Goal: Task Accomplishment & Management: Manage account settings

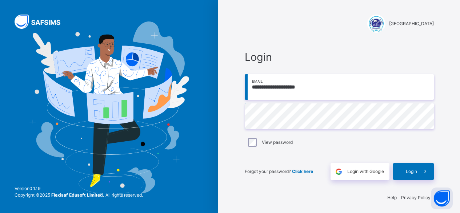
scroll to position [2, 0]
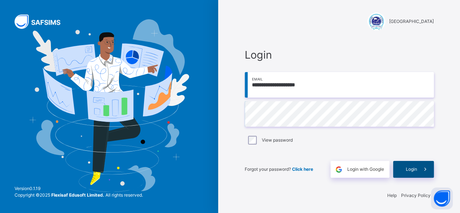
click at [406, 164] on div "Login" at bounding box center [413, 169] width 41 height 17
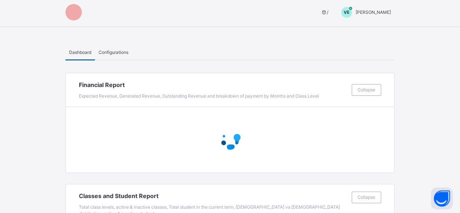
scroll to position [184, 0]
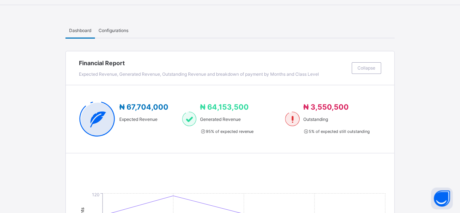
scroll to position [0, 0]
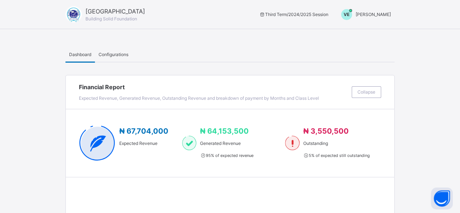
click at [380, 14] on span "[PERSON_NAME]" at bounding box center [373, 14] width 35 height 5
click at [374, 32] on span "Switch to Admin View" at bounding box center [363, 32] width 55 height 10
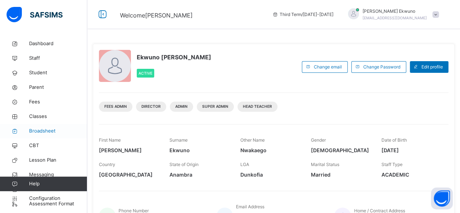
click at [42, 129] on span "Broadsheet" at bounding box center [58, 130] width 58 height 7
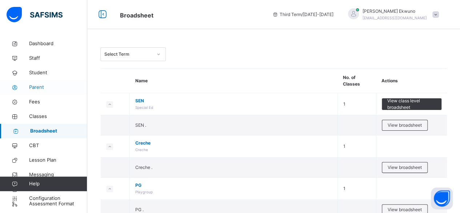
click at [36, 87] on span "Parent" at bounding box center [58, 87] width 58 height 7
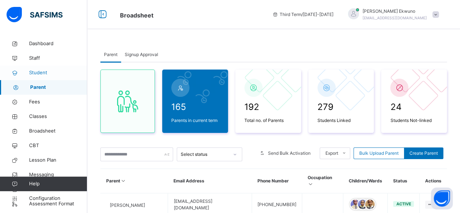
click at [42, 74] on span "Student" at bounding box center [58, 72] width 58 height 7
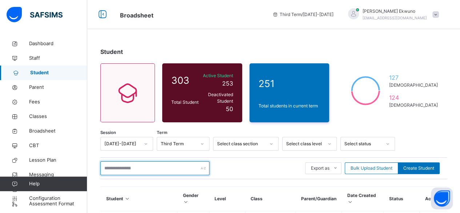
click at [122, 165] on input "text" at bounding box center [154, 168] width 109 height 14
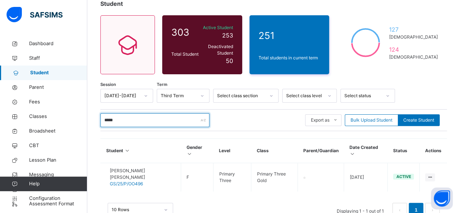
scroll to position [52, 0]
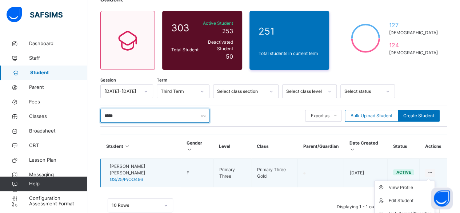
type input "*****"
click at [435, 180] on ul "View Profile Edit Student Link Parent/Guardian Delete Student" at bounding box center [404, 206] width 61 height 53
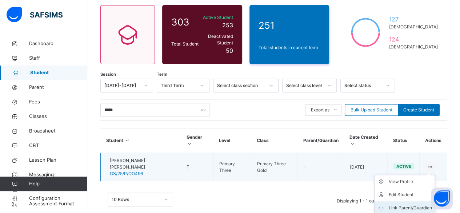
click at [415, 204] on div "Link Parent/Guardian" at bounding box center [409, 207] width 43 height 7
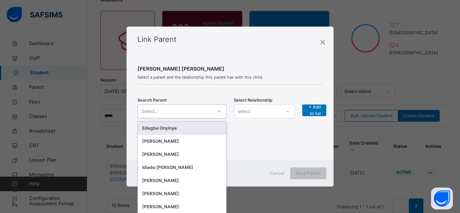
scroll to position [0, 0]
click at [220, 112] on icon at bounding box center [219, 111] width 4 height 7
type input "*"
type input "***"
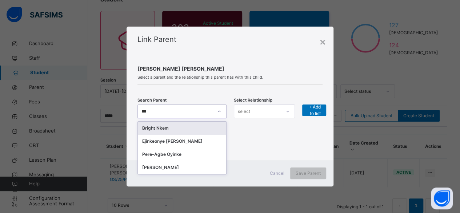
click at [168, 128] on div "Bright Nkem" at bounding box center [182, 127] width 80 height 7
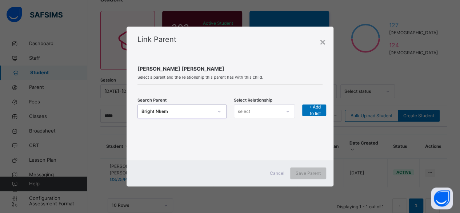
click at [264, 111] on div "select" at bounding box center [257, 110] width 47 height 11
click at [252, 141] on div "Mother" at bounding box center [264, 140] width 60 height 12
click at [315, 109] on span "+ Add to list" at bounding box center [314, 110] width 13 height 13
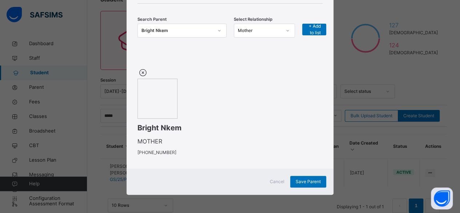
scroll to position [97, 0]
click at [309, 181] on span "Save Parent" at bounding box center [308, 181] width 25 height 7
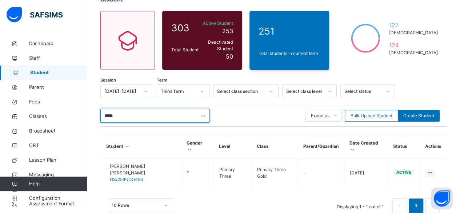
click at [121, 109] on input "*****" at bounding box center [154, 116] width 109 height 14
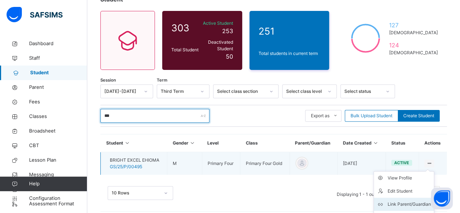
type input "***"
click at [403, 200] on div "Link Parent/Guardian" at bounding box center [409, 203] width 43 height 7
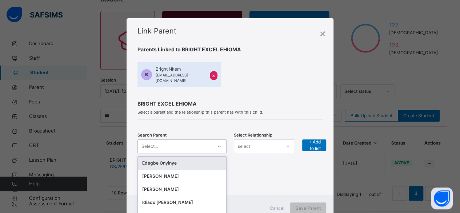
click at [218, 142] on div "option [object Object] focused, 1 of 191. 191 results available. Use Up and Dow…" at bounding box center [181, 146] width 89 height 14
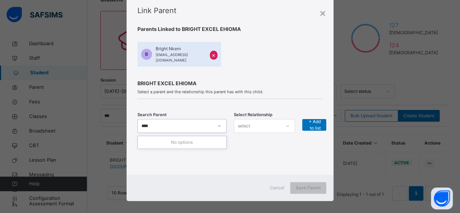
type input "****"
click at [245, 144] on div "Search Parent Select... Select Relationship select + Add to list" at bounding box center [229, 130] width 185 height 41
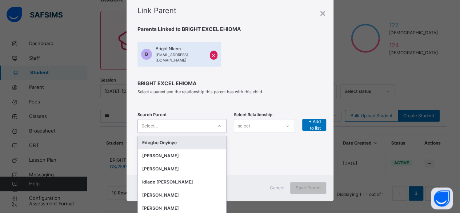
click at [213, 123] on div at bounding box center [219, 126] width 12 height 12
click at [233, 133] on div "Search Parent option [object Object] focused, 1 of 191. 191 results available. …" at bounding box center [229, 130] width 185 height 23
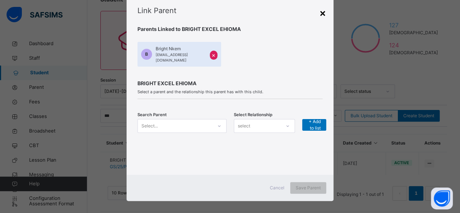
click at [321, 11] on div "×" at bounding box center [322, 12] width 7 height 15
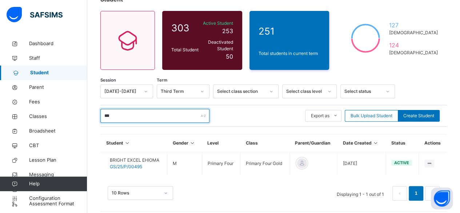
click at [113, 114] on input "***" at bounding box center [154, 116] width 109 height 14
type input "*"
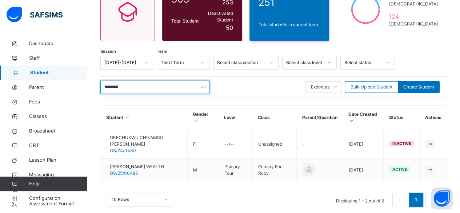
scroll to position [94, 0]
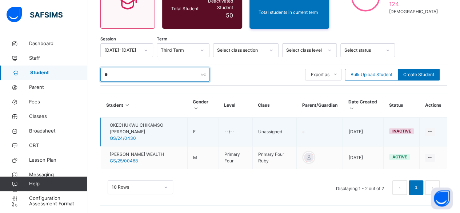
type input "*"
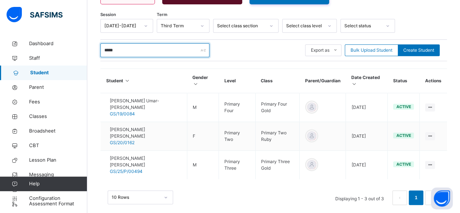
scroll to position [123, 0]
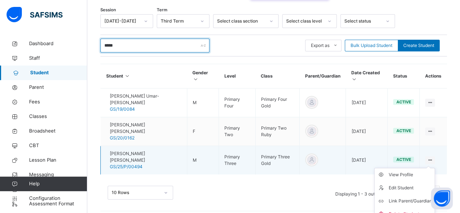
type input "*****"
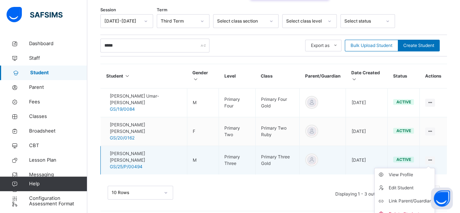
click at [433, 157] on icon at bounding box center [430, 159] width 6 height 5
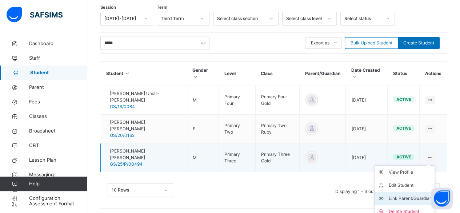
click at [409, 194] on div "Link Parent/Guardian" at bounding box center [409, 197] width 43 height 7
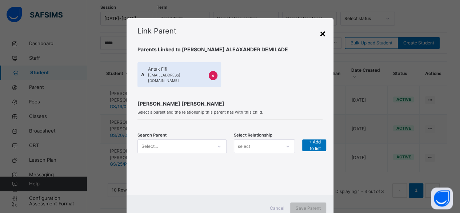
click at [324, 36] on div "×" at bounding box center [322, 32] width 7 height 15
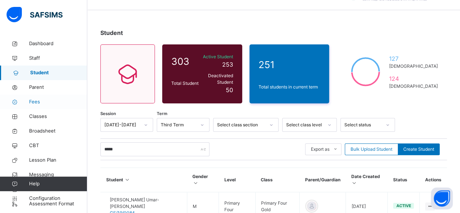
scroll to position [0, 0]
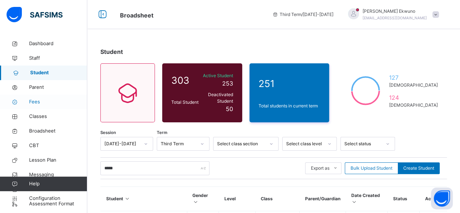
click at [35, 103] on span "Fees" at bounding box center [58, 101] width 58 height 7
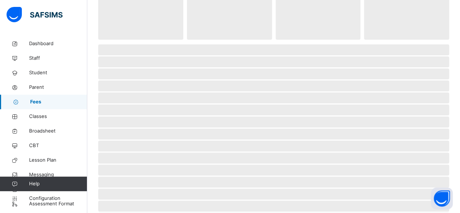
scroll to position [52, 0]
click at [35, 118] on span "Classes" at bounding box center [58, 116] width 58 height 7
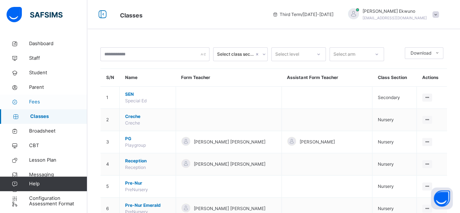
click at [36, 101] on span "Fees" at bounding box center [58, 101] width 58 height 7
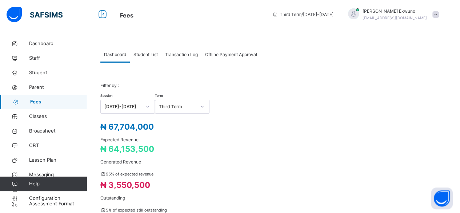
click at [145, 55] on span "Student List" at bounding box center [145, 54] width 24 height 7
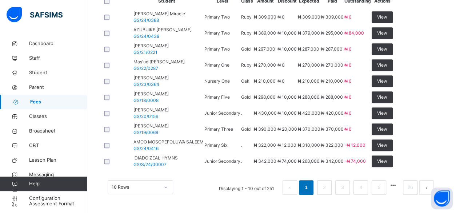
scroll to position [331, 0]
click at [328, 189] on link "2" at bounding box center [324, 186] width 7 height 9
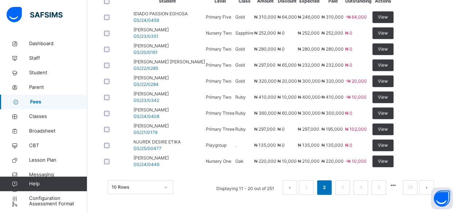
scroll to position [340, 0]
click at [346, 189] on link "3" at bounding box center [342, 186] width 7 height 9
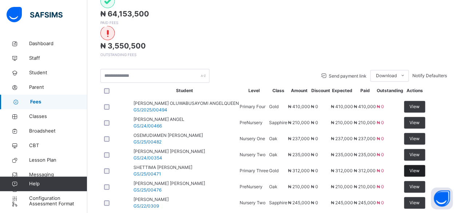
click at [425, 165] on div "View" at bounding box center [414, 171] width 21 height 12
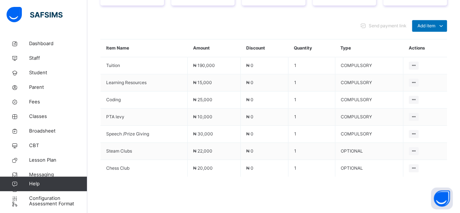
scroll to position [337, 0]
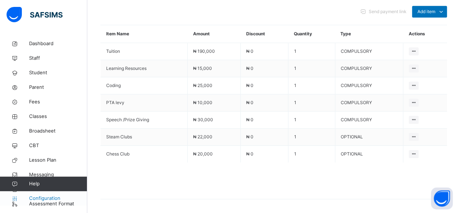
click at [41, 197] on span "Configuration" at bounding box center [58, 197] width 58 height 7
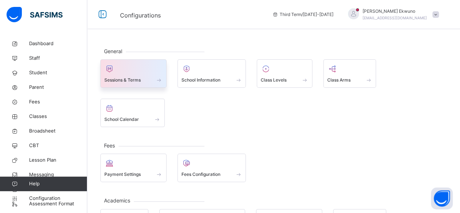
click at [137, 76] on div "Sessions & Terms" at bounding box center [133, 80] width 58 height 8
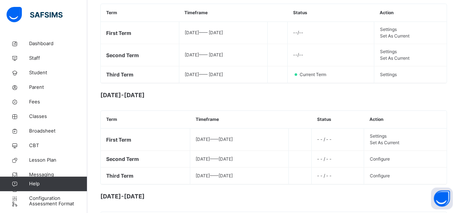
scroll to position [145, 0]
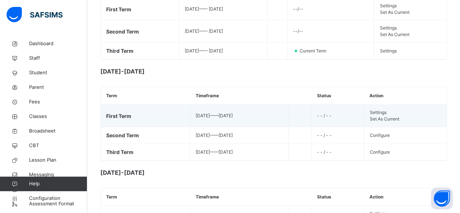
click at [380, 121] on span "Set As Current" at bounding box center [383, 118] width 29 height 5
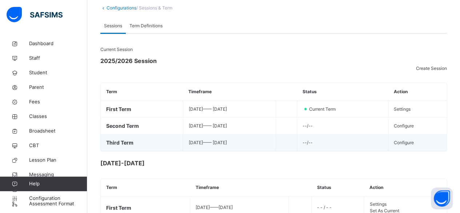
scroll to position [42, 0]
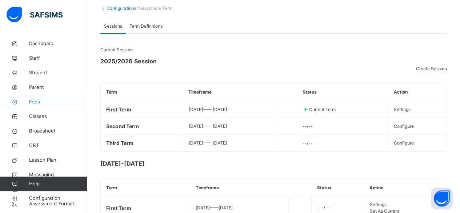
click at [36, 101] on span "Fees" at bounding box center [58, 101] width 58 height 7
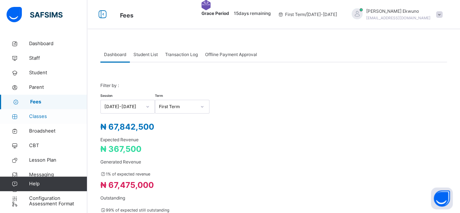
click at [37, 117] on span "Classes" at bounding box center [58, 116] width 58 height 7
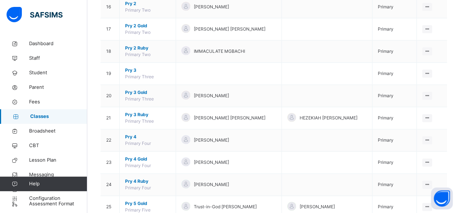
scroll to position [423, 0]
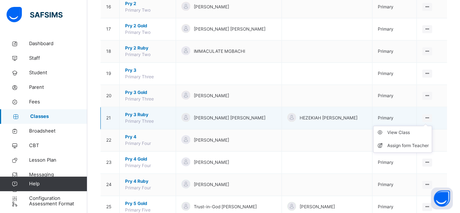
click at [430, 115] on icon at bounding box center [427, 117] width 6 height 5
click at [398, 129] on div "View Class" at bounding box center [407, 132] width 41 height 7
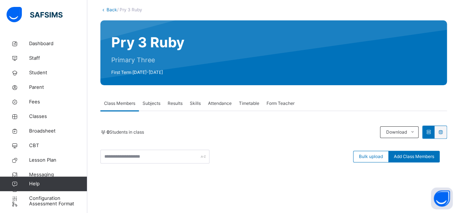
scroll to position [45, 0]
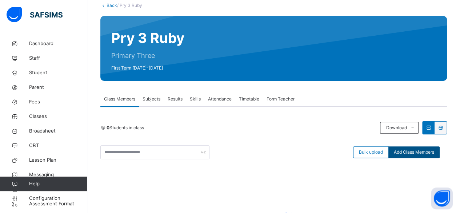
click at [404, 152] on span "Add Class Members" at bounding box center [414, 152] width 40 height 7
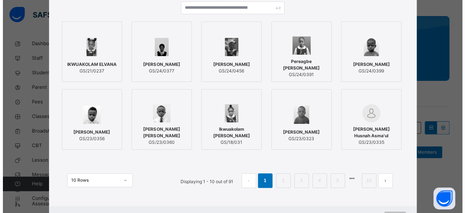
scroll to position [83, 0]
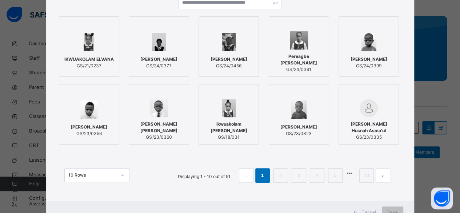
click at [223, 56] on span "[PERSON_NAME]" at bounding box center [228, 59] width 37 height 7
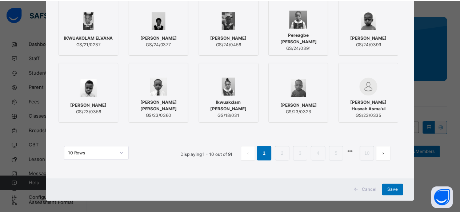
scroll to position [111, 0]
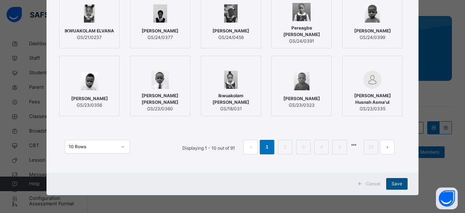
click at [395, 183] on span "Save" at bounding box center [397, 183] width 11 height 7
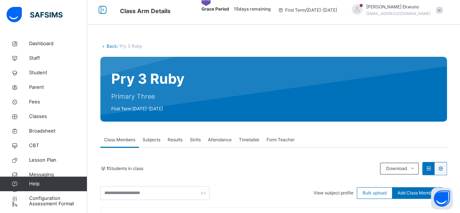
scroll to position [0, 0]
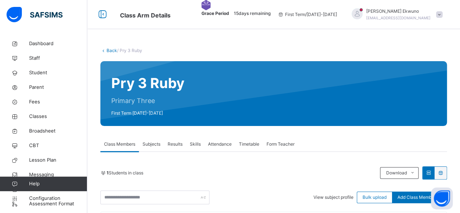
click at [108, 51] on link "Back" at bounding box center [112, 50] width 11 height 5
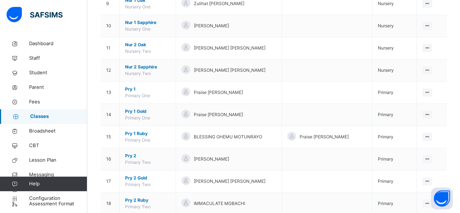
scroll to position [272, 0]
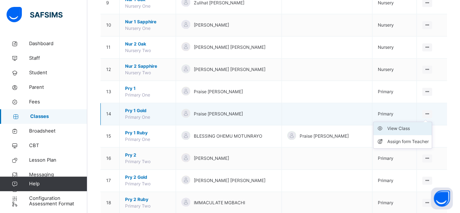
click at [408, 126] on div "View Class" at bounding box center [407, 128] width 41 height 7
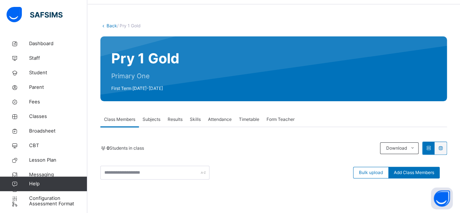
scroll to position [47, 0]
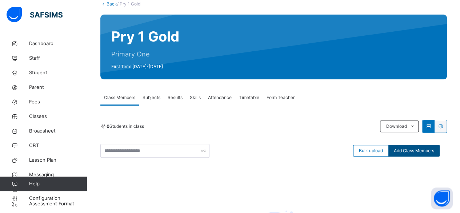
click at [406, 152] on span "Add Class Members" at bounding box center [414, 150] width 40 height 7
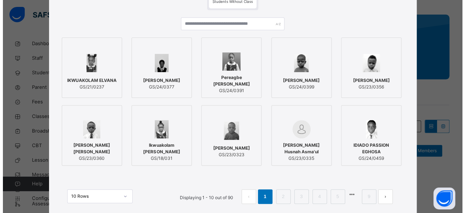
scroll to position [65, 0]
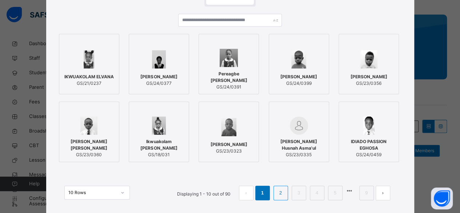
click at [279, 197] on link "2" at bounding box center [280, 192] width 7 height 9
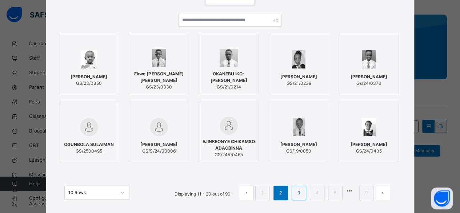
click at [297, 191] on link "3" at bounding box center [298, 192] width 7 height 9
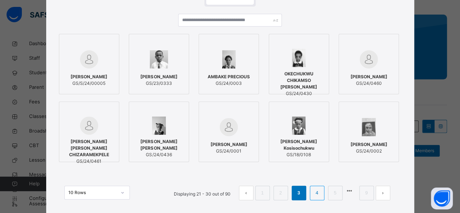
click at [316, 192] on link "4" at bounding box center [316, 192] width 7 height 9
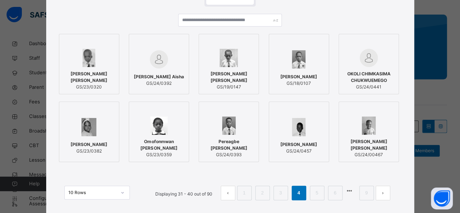
click at [301, 142] on span "[PERSON_NAME]" at bounding box center [298, 144] width 37 height 7
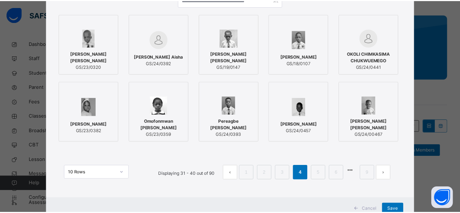
scroll to position [111, 0]
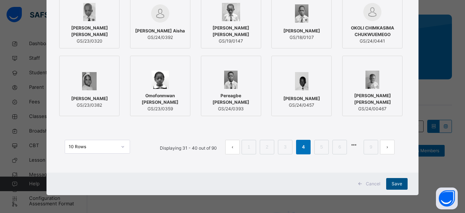
click at [394, 183] on span "Save" at bounding box center [397, 183] width 11 height 7
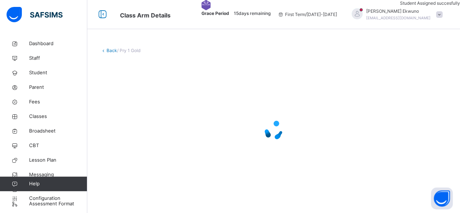
scroll to position [0, 0]
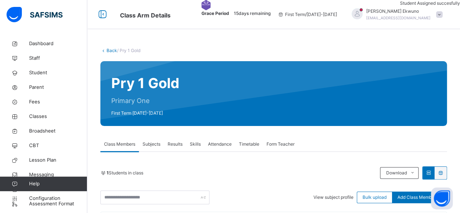
click at [111, 51] on link "Back" at bounding box center [112, 50] width 11 height 5
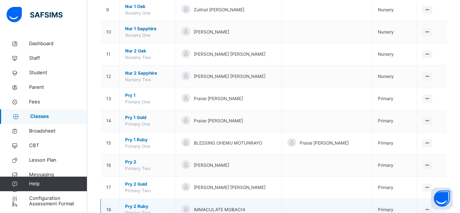
scroll to position [265, 0]
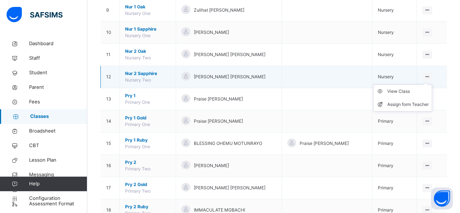
click at [430, 74] on icon at bounding box center [427, 76] width 6 height 5
click at [407, 91] on div "View Class" at bounding box center [407, 91] width 41 height 7
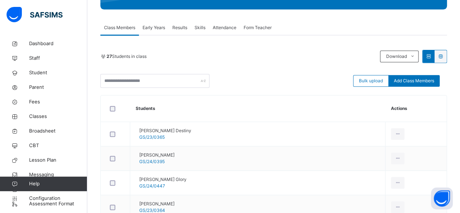
scroll to position [116, 0]
click at [417, 83] on span "Add Class Members" at bounding box center [414, 80] width 40 height 7
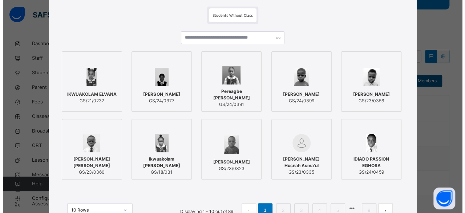
scroll to position [59, 0]
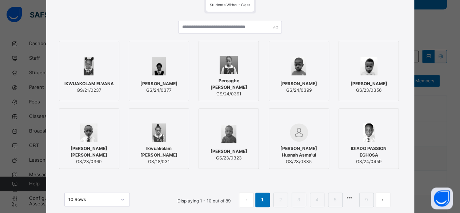
click at [87, 136] on img at bounding box center [88, 132] width 17 height 18
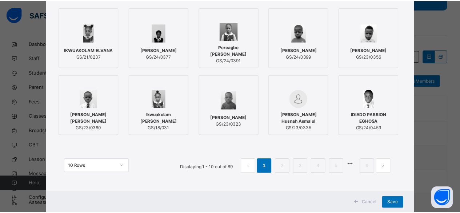
scroll to position [111, 0]
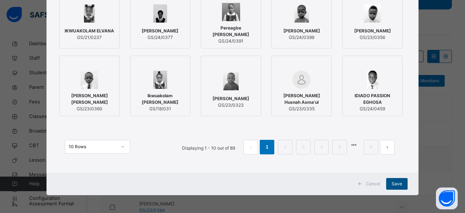
click at [392, 181] on span "Save" at bounding box center [397, 183] width 11 height 7
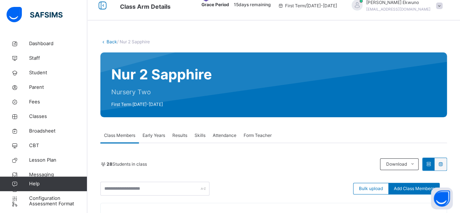
scroll to position [0, 0]
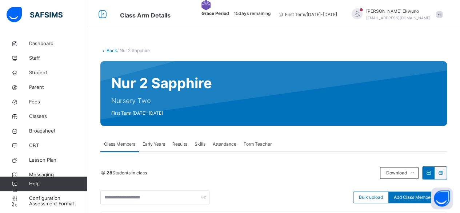
click at [111, 51] on link "Back" at bounding box center [112, 50] width 11 height 5
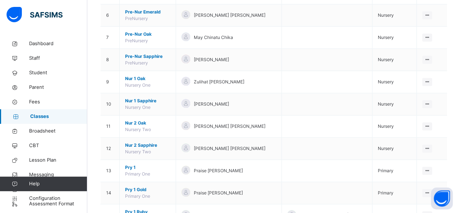
scroll to position [204, 0]
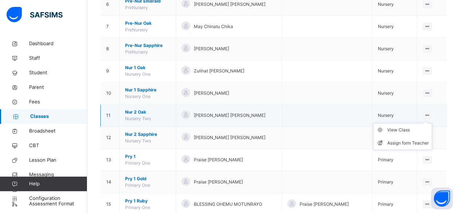
click at [432, 123] on ul "View Class Assign form Teacher" at bounding box center [402, 136] width 59 height 27
click at [403, 129] on div "View Class" at bounding box center [407, 129] width 41 height 7
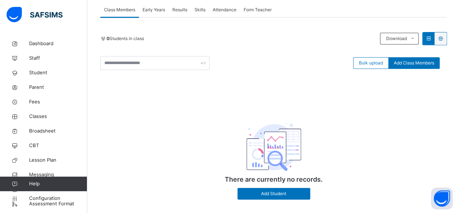
scroll to position [146, 0]
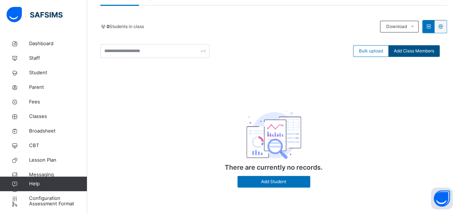
click at [408, 48] on span "Add Class Members" at bounding box center [414, 51] width 40 height 7
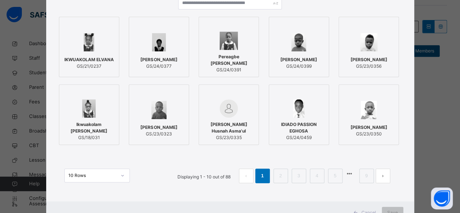
scroll to position [83, 0]
click at [281, 176] on link "2" at bounding box center [280, 174] width 7 height 9
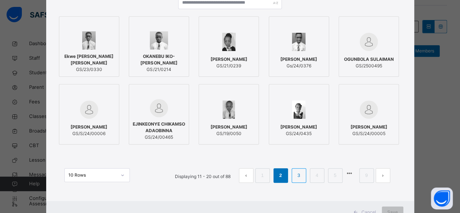
click at [298, 173] on link "3" at bounding box center [298, 174] width 7 height 9
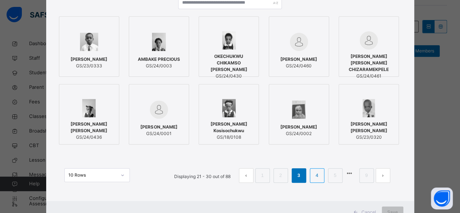
click at [316, 173] on link "4" at bounding box center [316, 174] width 7 height 9
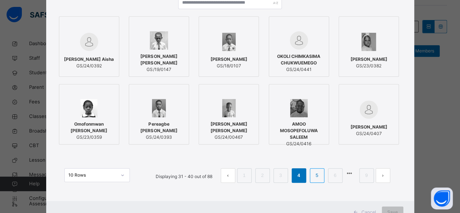
click at [320, 174] on link "5" at bounding box center [316, 174] width 7 height 9
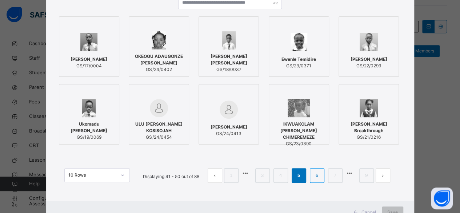
click at [319, 173] on link "6" at bounding box center [316, 174] width 7 height 9
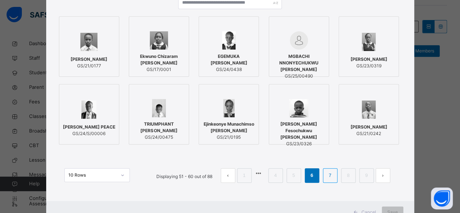
click at [328, 174] on link "7" at bounding box center [329, 174] width 7 height 9
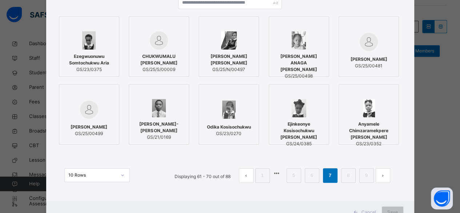
click at [96, 124] on span "[PERSON_NAME]" at bounding box center [89, 127] width 37 height 7
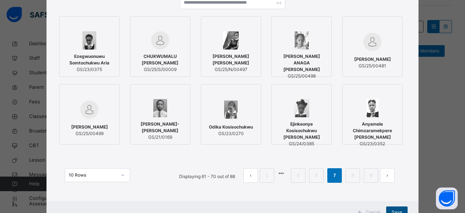
click at [397, 210] on span "Save" at bounding box center [397, 212] width 11 height 7
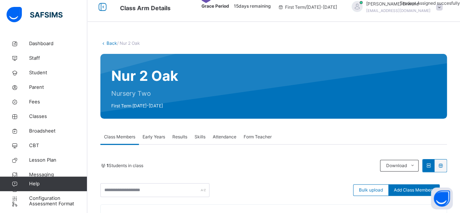
scroll to position [0, 0]
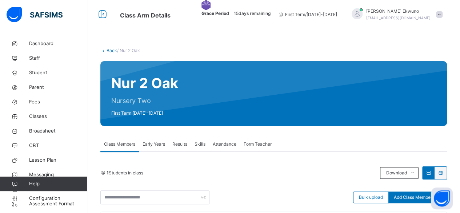
click at [110, 48] on link "Back" at bounding box center [112, 50] width 11 height 5
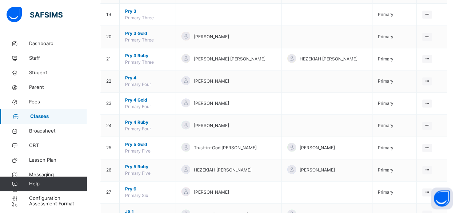
scroll to position [531, 0]
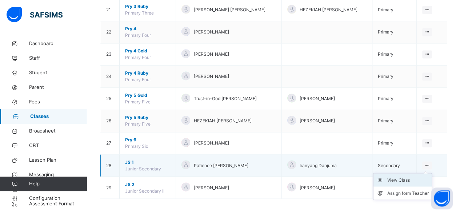
click at [403, 176] on div "View Class" at bounding box center [407, 179] width 41 height 7
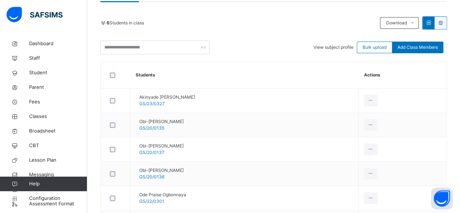
scroll to position [147, 0]
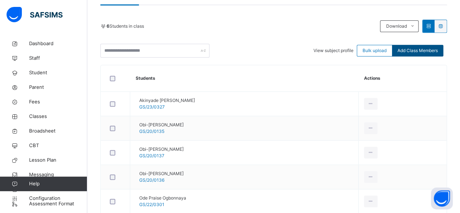
click at [410, 48] on span "Add Class Members" at bounding box center [417, 50] width 40 height 7
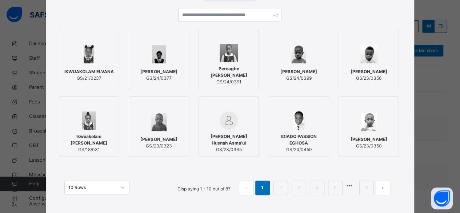
scroll to position [75, 0]
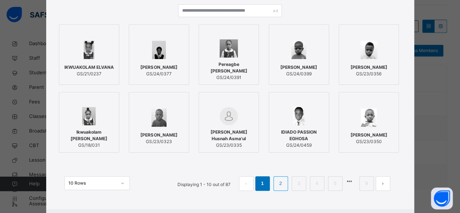
click at [281, 184] on link "2" at bounding box center [280, 182] width 7 height 9
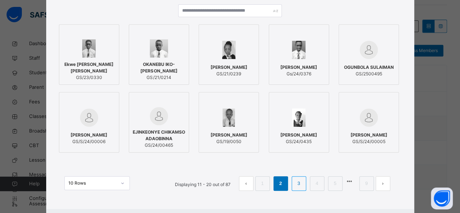
click at [300, 184] on link "3" at bounding box center [298, 182] width 7 height 9
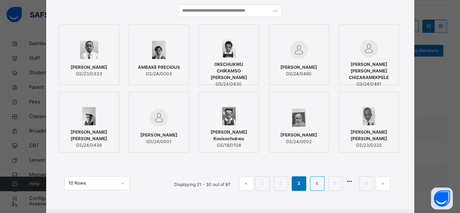
click at [320, 182] on link "4" at bounding box center [316, 182] width 7 height 9
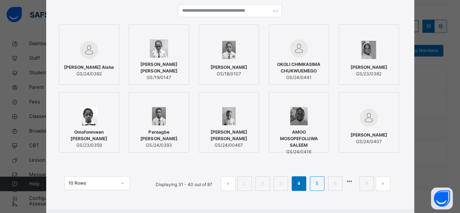
click at [320, 182] on link "5" at bounding box center [316, 182] width 7 height 9
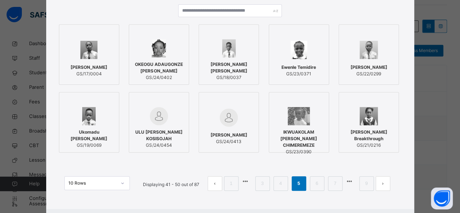
click at [366, 50] on img at bounding box center [369, 50] width 18 height 18
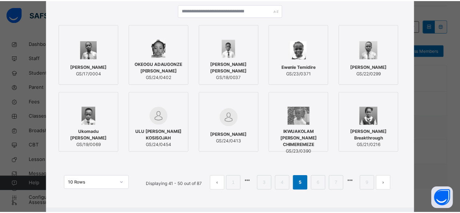
scroll to position [111, 0]
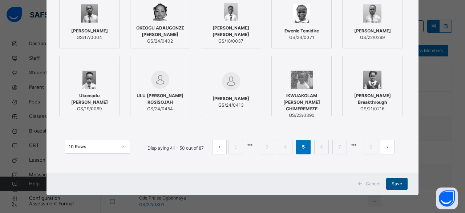
click at [397, 183] on span "Save" at bounding box center [397, 183] width 11 height 7
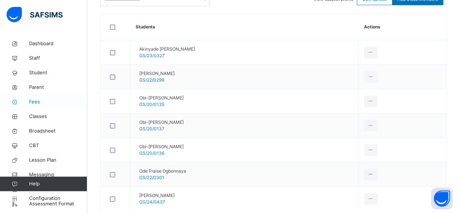
scroll to position [195, 0]
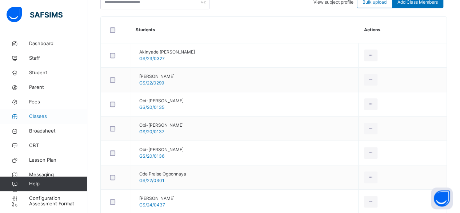
click at [31, 115] on span "Classes" at bounding box center [58, 116] width 58 height 7
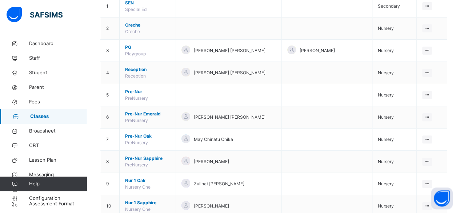
scroll to position [92, 0]
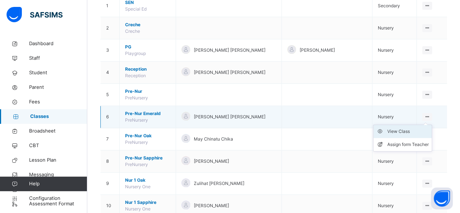
click at [405, 128] on div "View Class" at bounding box center [407, 131] width 41 height 7
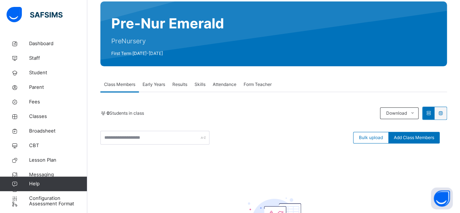
scroll to position [63, 0]
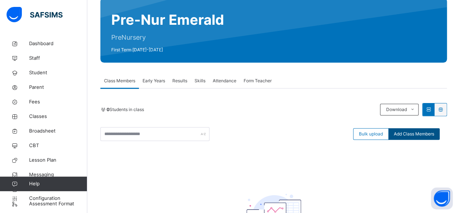
click at [426, 133] on span "Add Class Members" at bounding box center [414, 134] width 40 height 7
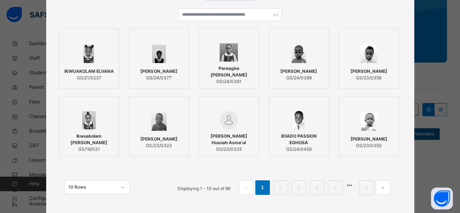
scroll to position [72, 0]
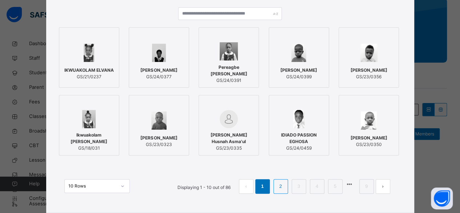
click at [278, 186] on link "2" at bounding box center [280, 185] width 7 height 9
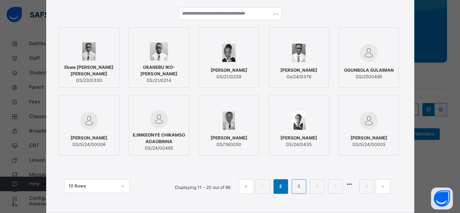
click at [299, 186] on link "3" at bounding box center [298, 185] width 7 height 9
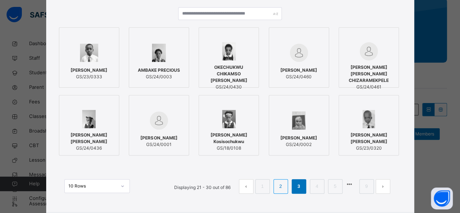
click at [281, 186] on link "2" at bounding box center [280, 185] width 7 height 9
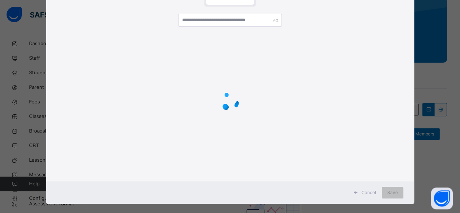
scroll to position [65, 0]
